Goal: Information Seeking & Learning: Stay updated

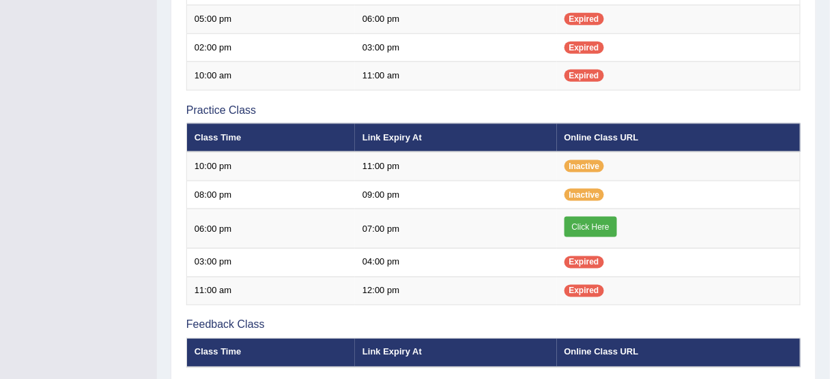
scroll to position [387, 0]
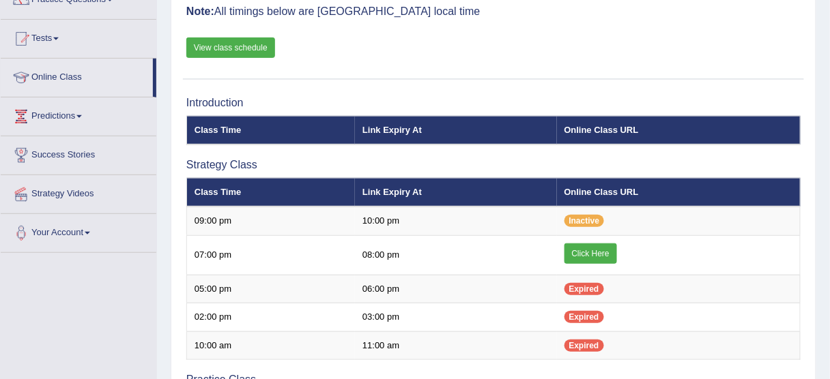
scroll to position [136, 0]
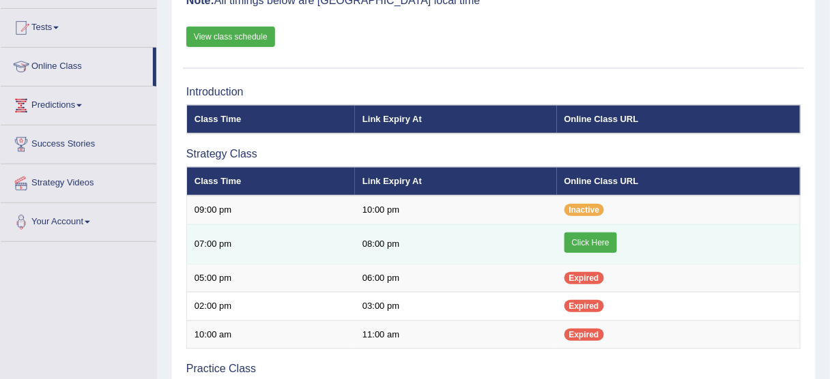
click at [599, 242] on link "Click Here" at bounding box center [590, 243] width 53 height 20
click at [577, 238] on link "Click Here" at bounding box center [590, 243] width 53 height 20
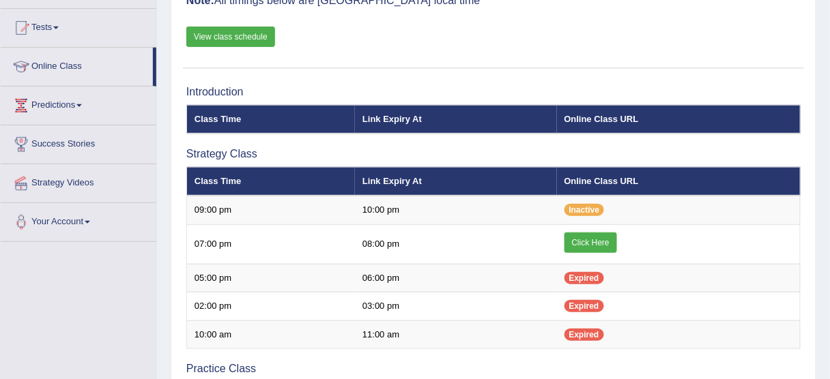
click at [73, 105] on link "Predictions" at bounding box center [79, 104] width 156 height 34
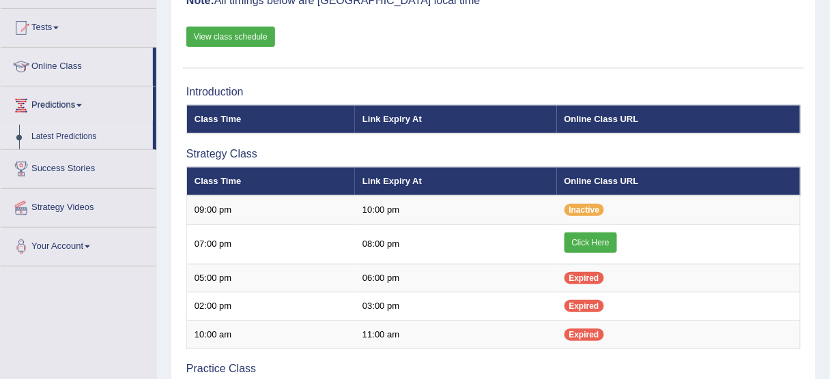
click at [71, 142] on link "Latest Predictions" at bounding box center [89, 137] width 128 height 25
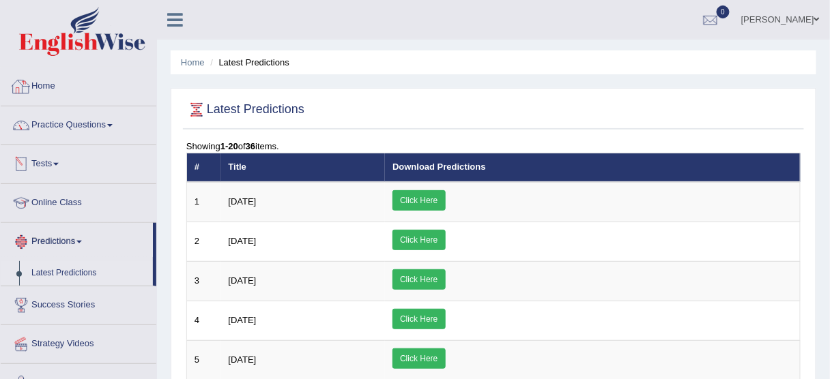
click at [42, 87] on link "Home" at bounding box center [79, 85] width 156 height 34
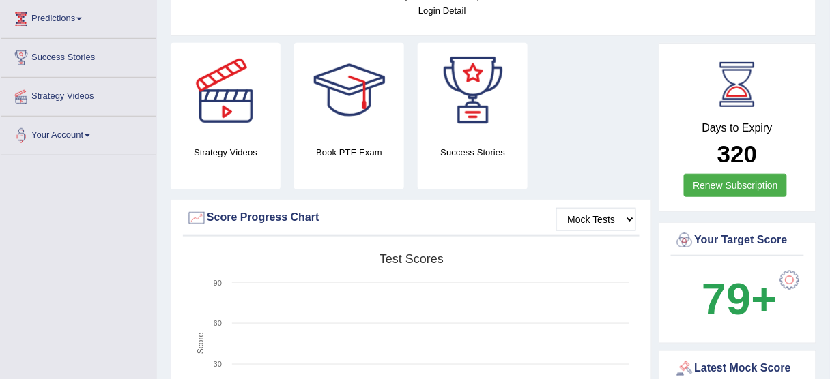
scroll to position [177, 0]
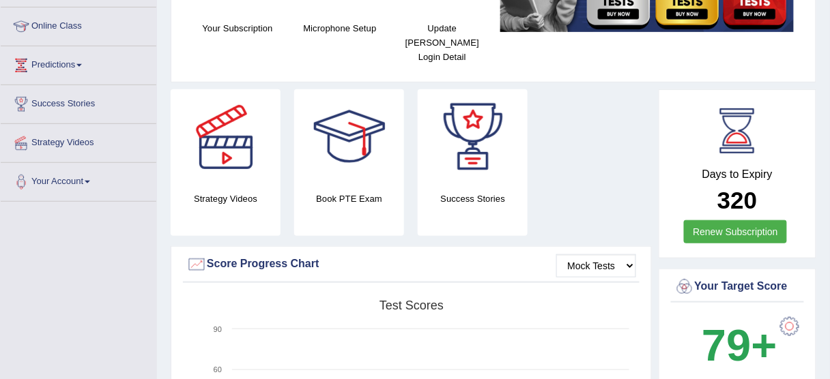
drag, startPoint x: 0, startPoint y: 0, endPoint x: 838, endPoint y: 68, distance: 840.5
click at [829, 68] on html "Toggle navigation Home Practice Questions Speaking Practice Read Aloud Repeat S…" at bounding box center [415, 12] width 830 height 379
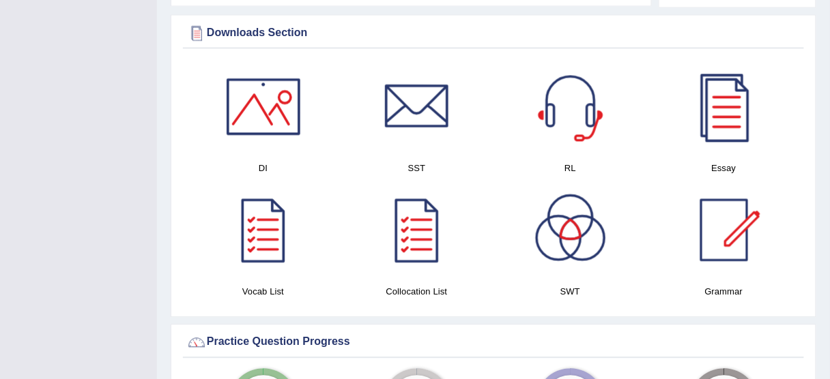
scroll to position [703, 0]
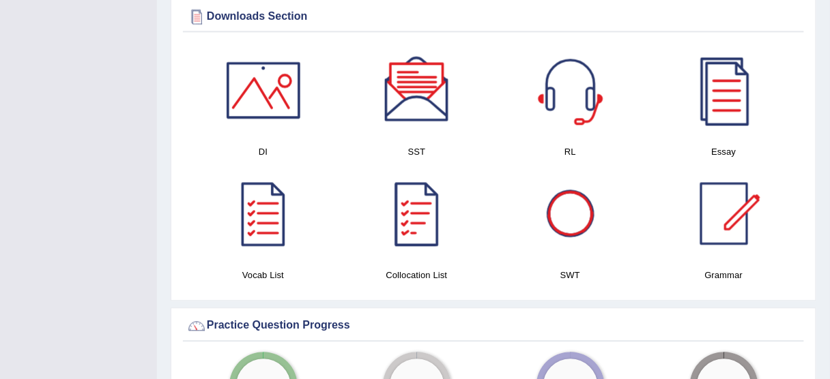
click at [574, 220] on div at bounding box center [571, 214] width 96 height 96
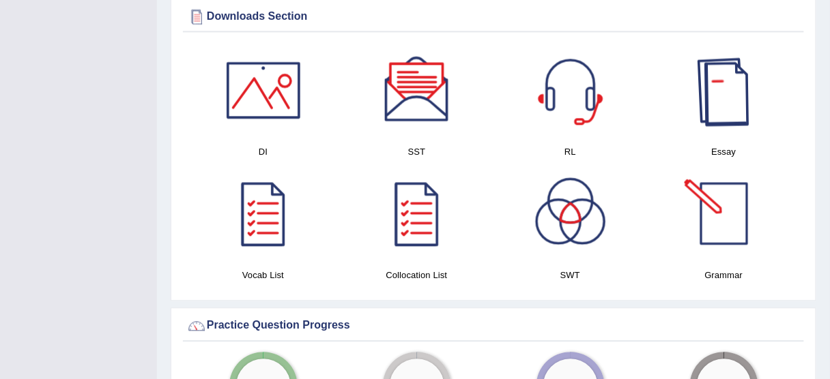
click at [732, 94] on div at bounding box center [724, 90] width 96 height 96
